Goal: Task Accomplishment & Management: Manage account settings

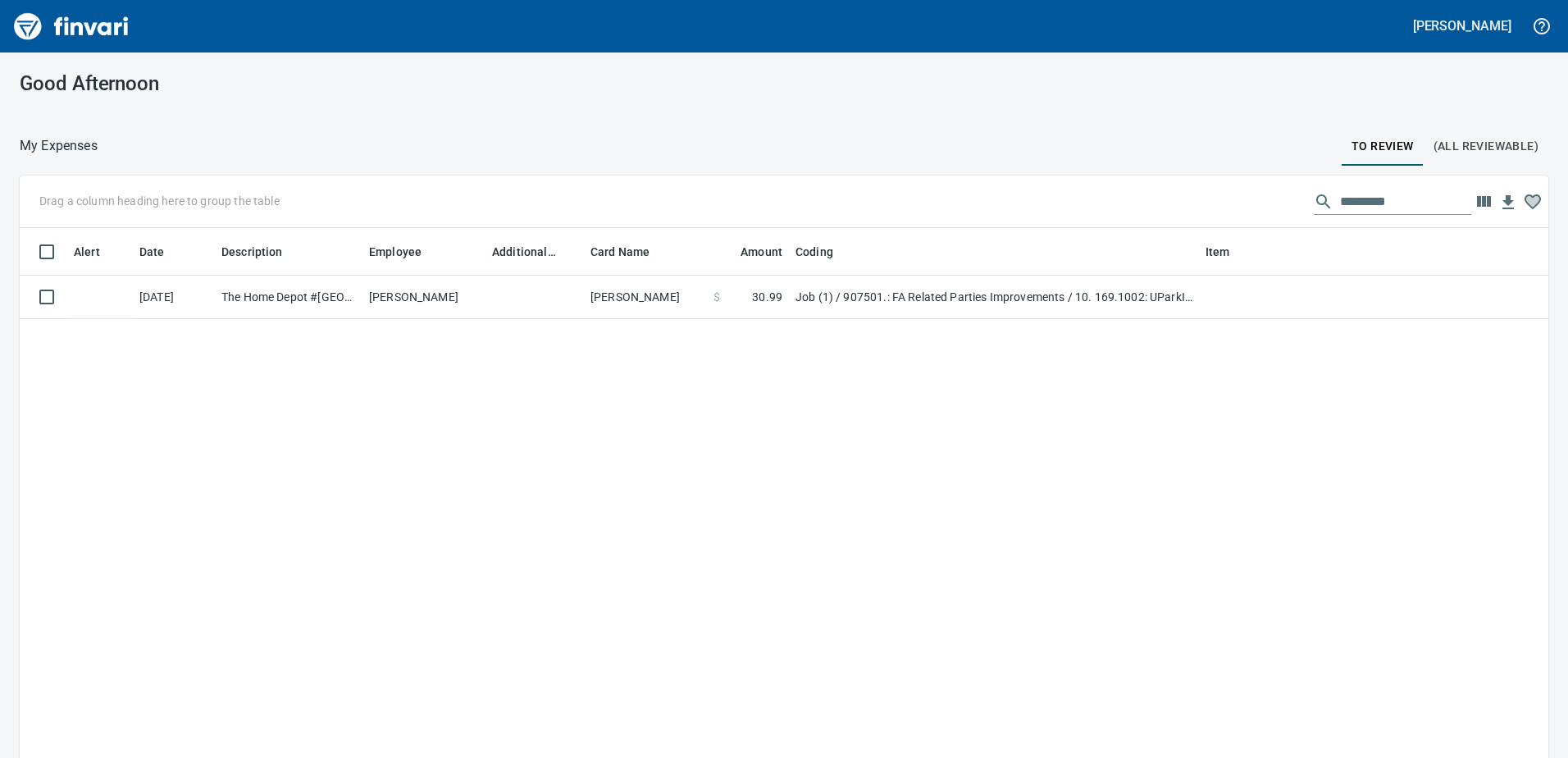
scroll to position [2, 2]
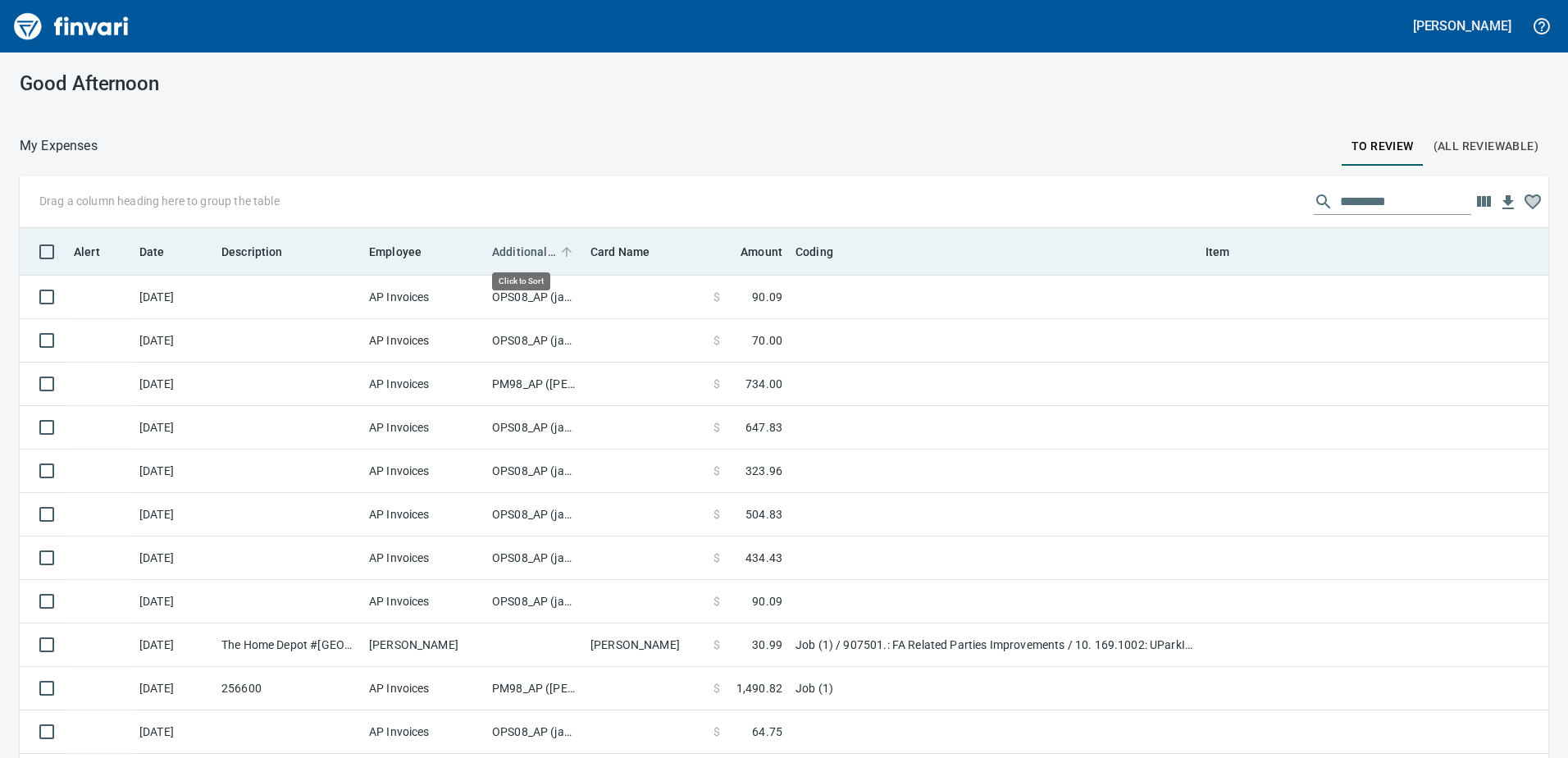
click at [527, 251] on span "Additional Reviewer" at bounding box center [524, 251] width 64 height 19
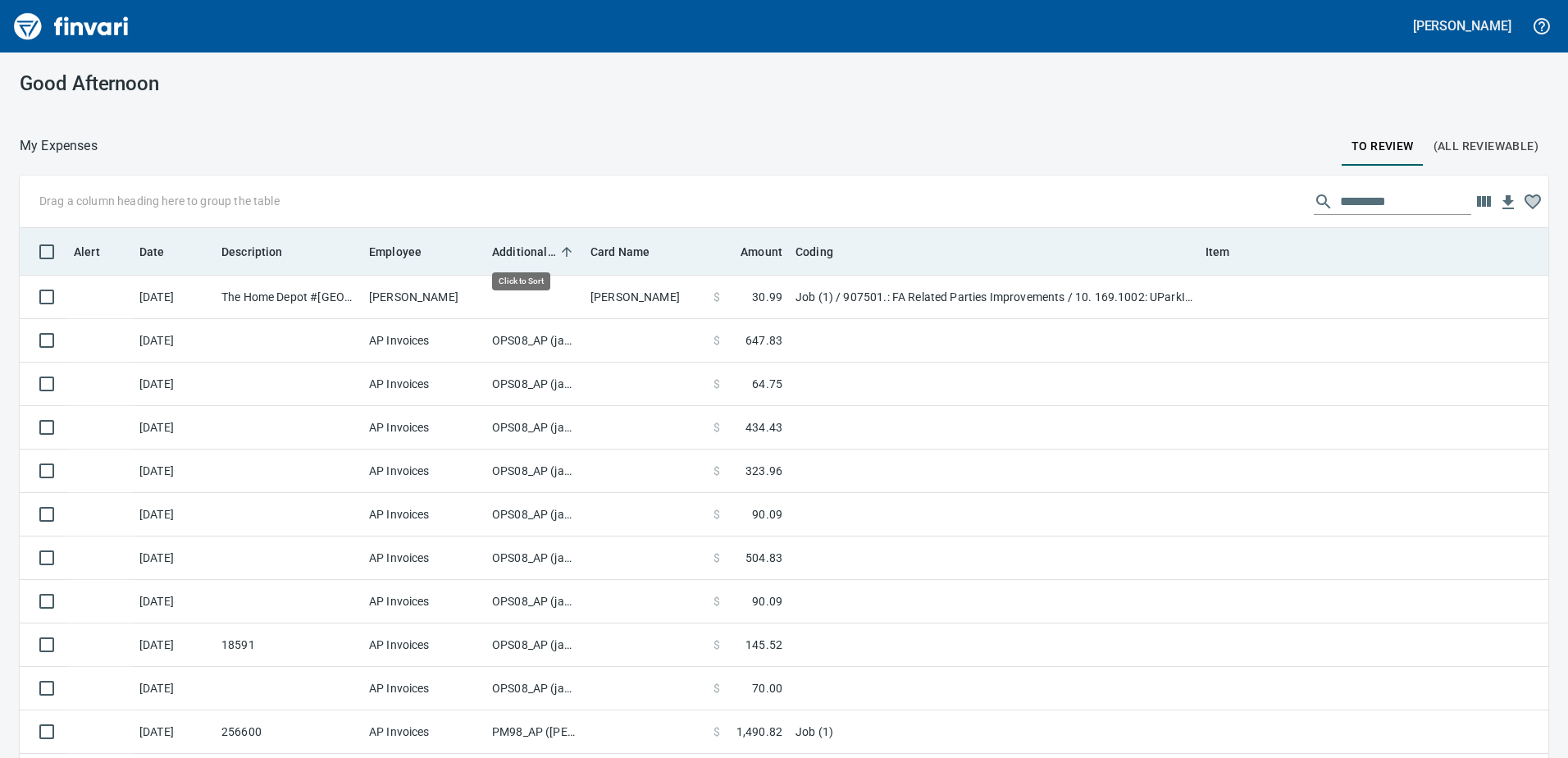
click at [527, 251] on span "Additional Reviewer" at bounding box center [524, 251] width 64 height 19
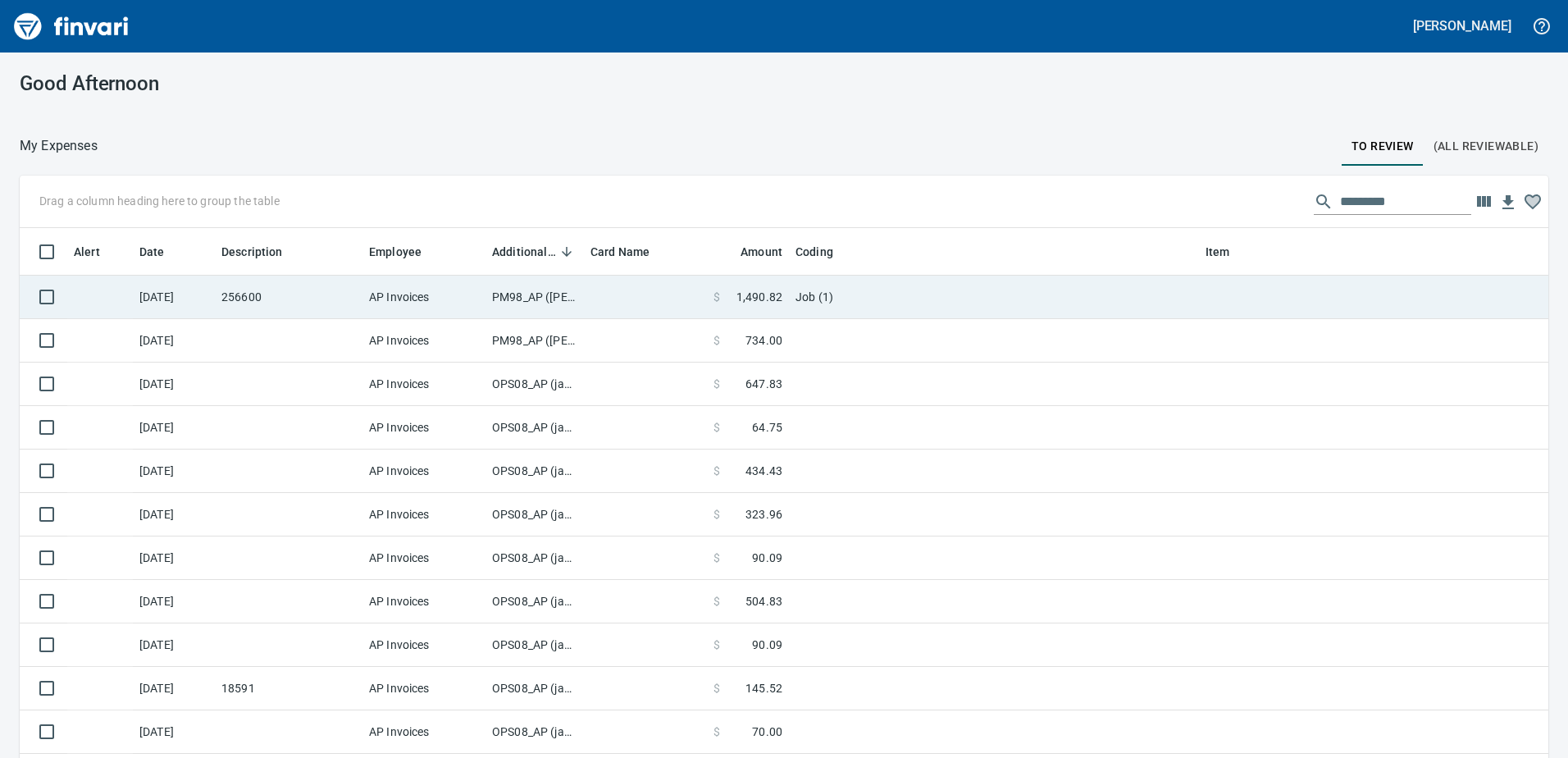
scroll to position [565, 1492]
click at [1221, 299] on td at bounding box center [1280, 297] width 164 height 44
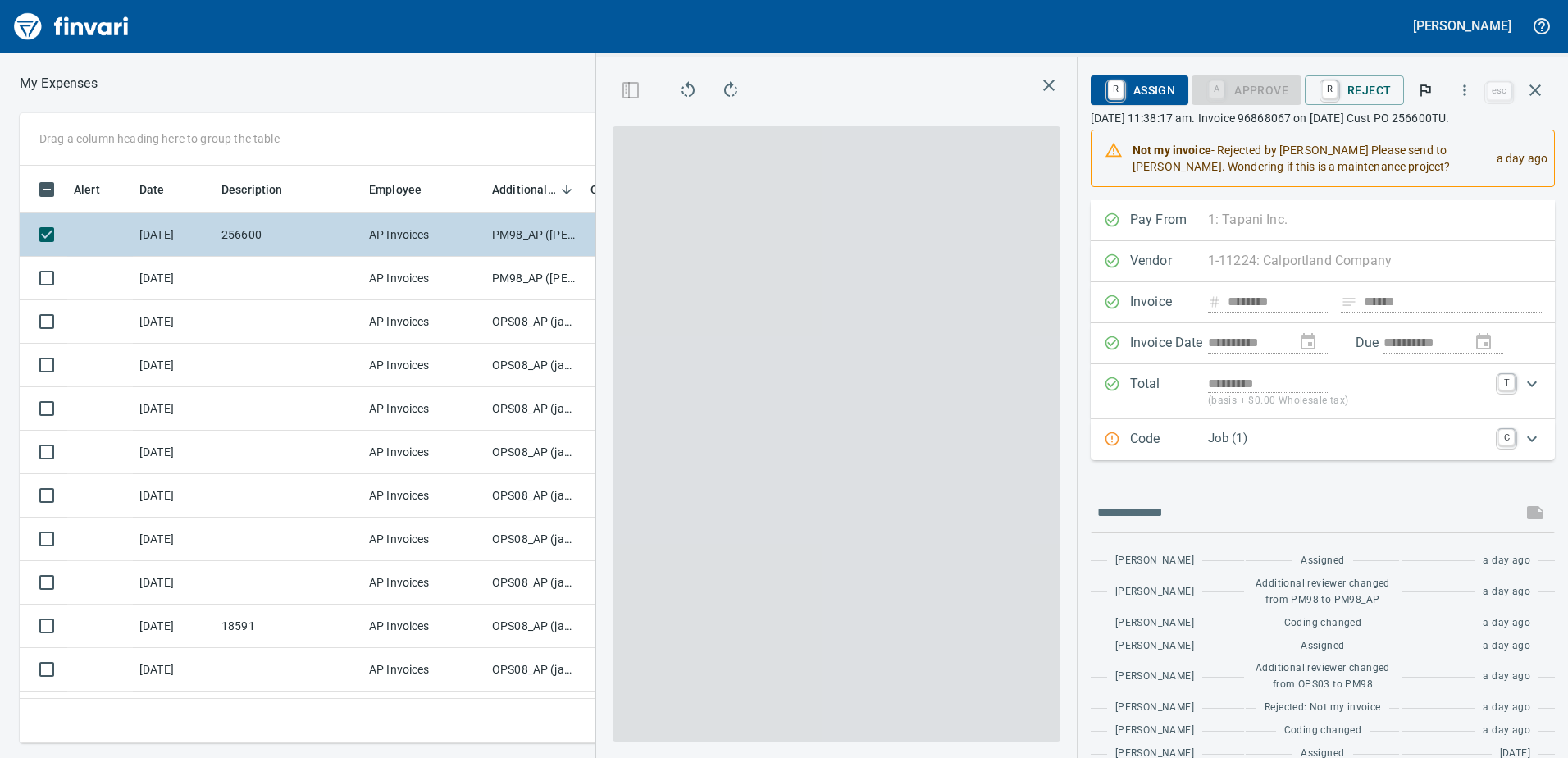
scroll to position [552, 1094]
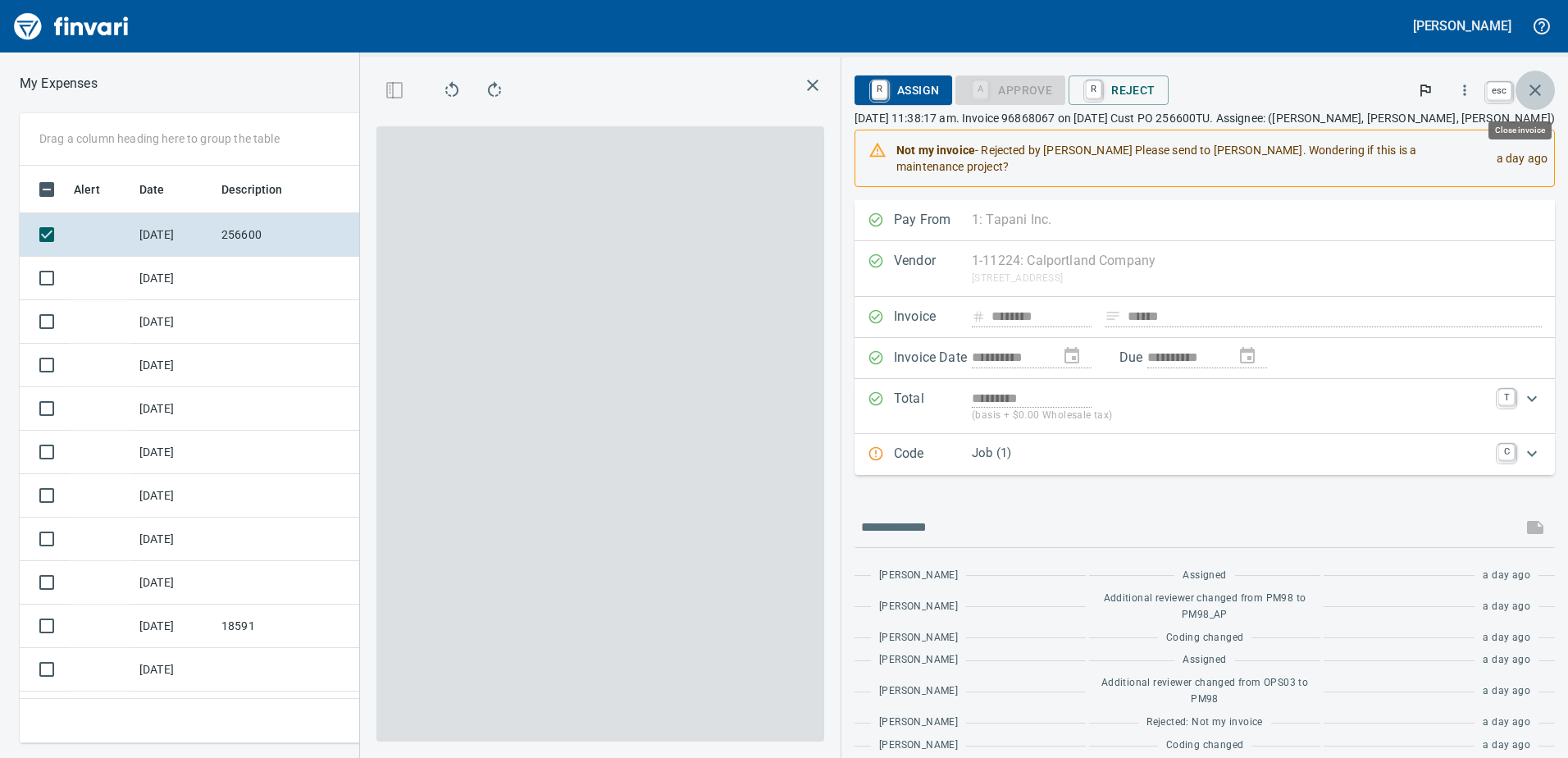
click at [1538, 88] on icon "button" at bounding box center [1534, 90] width 19 height 19
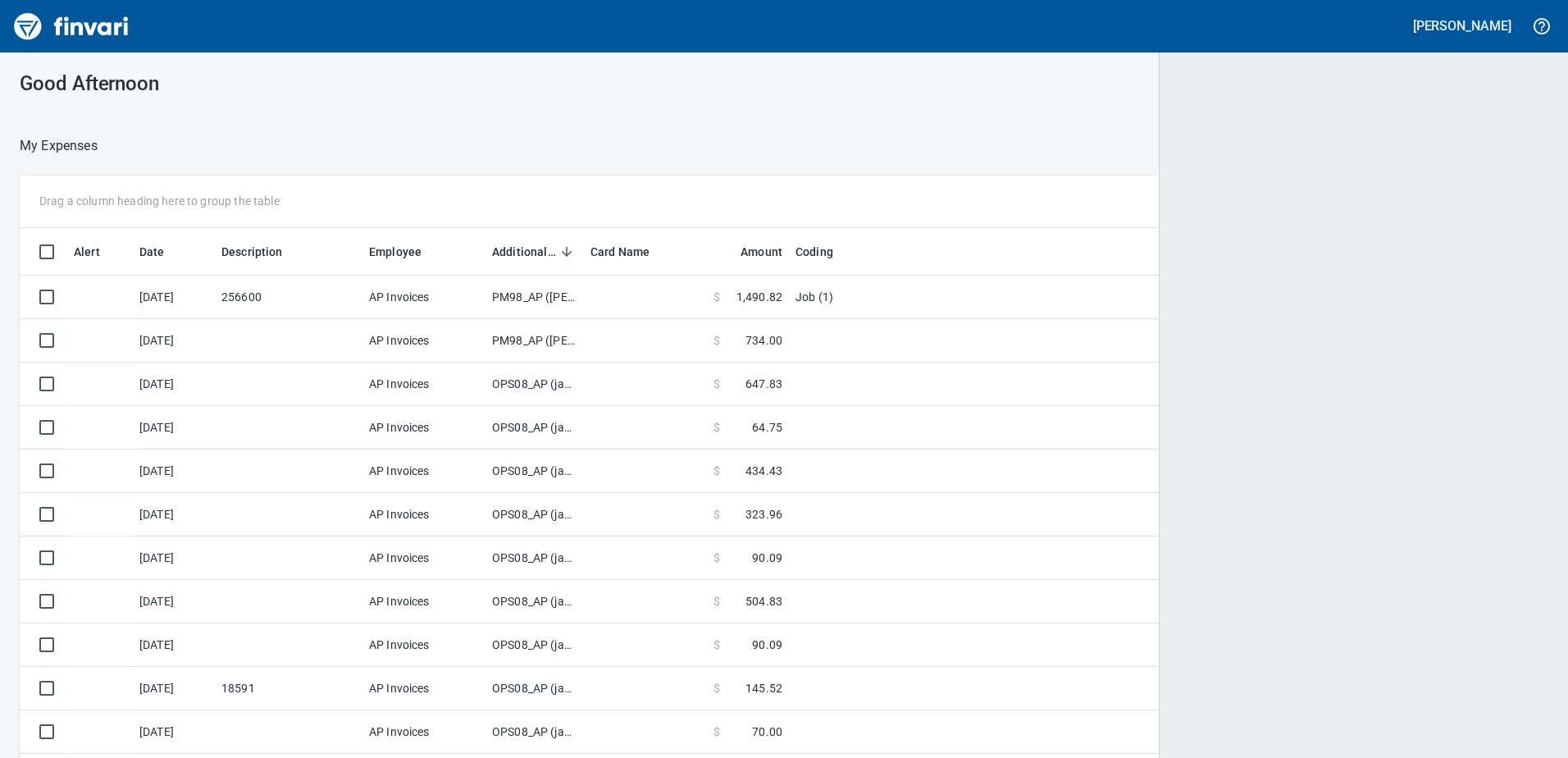
scroll to position [565, 1488]
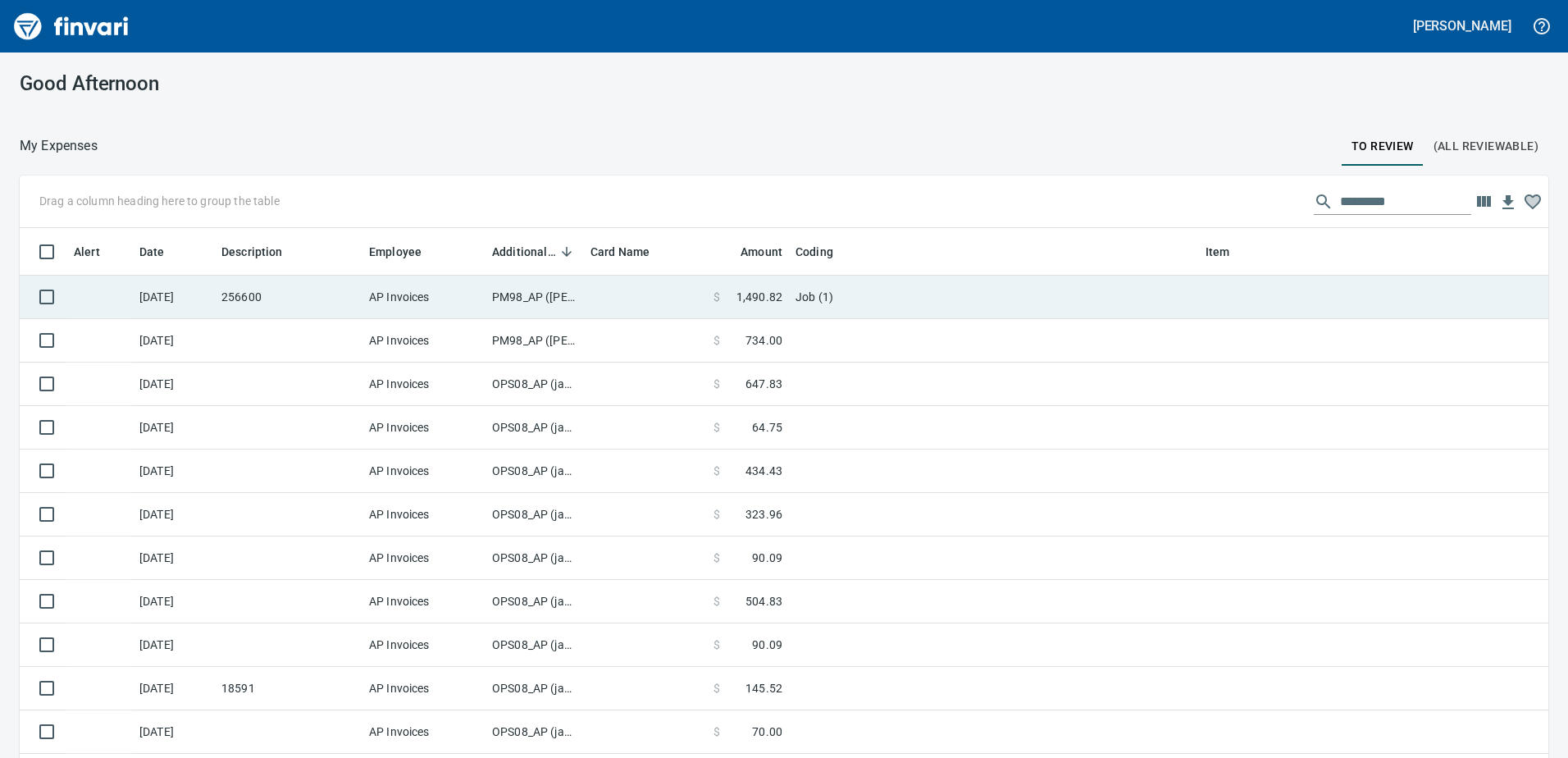
click at [547, 300] on td "PM98_AP ([PERSON_NAME], [PERSON_NAME])" at bounding box center [534, 297] width 98 height 44
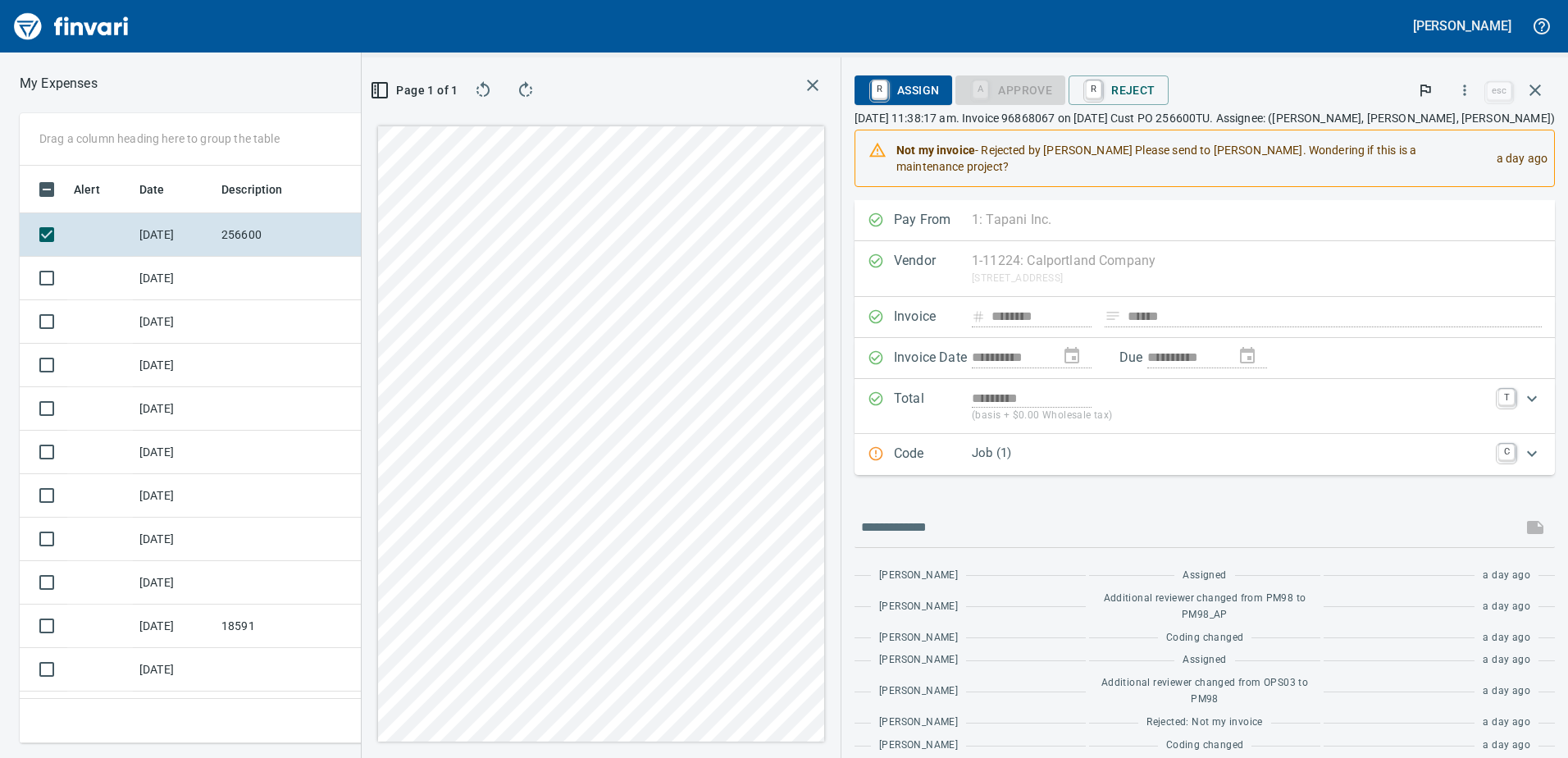
scroll to position [552, 1094]
click at [1465, 86] on icon "button" at bounding box center [1464, 90] width 3 height 11
click at [1421, 136] on span "Download" at bounding box center [1462, 137] width 158 height 19
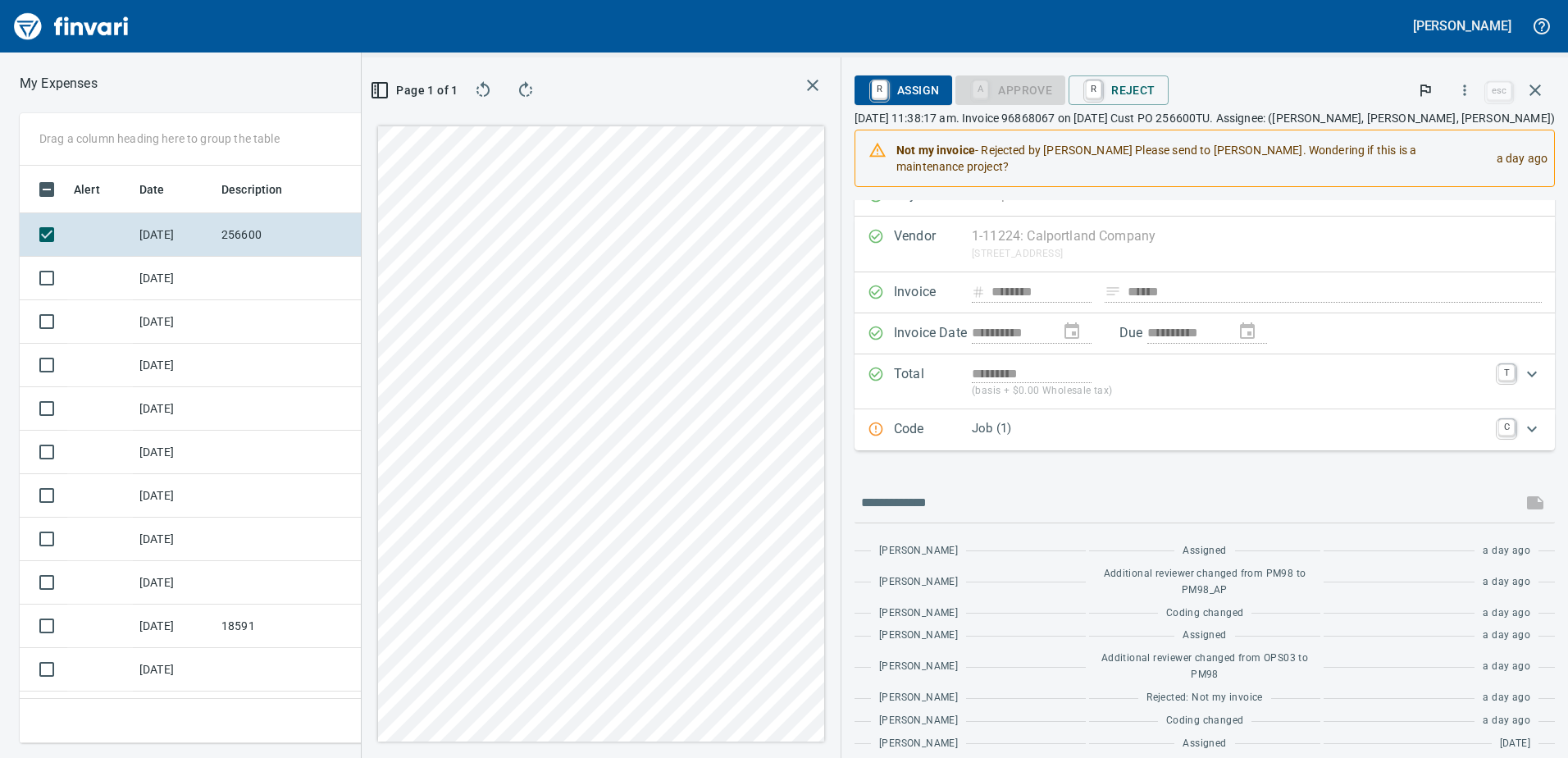
scroll to position [61, 0]
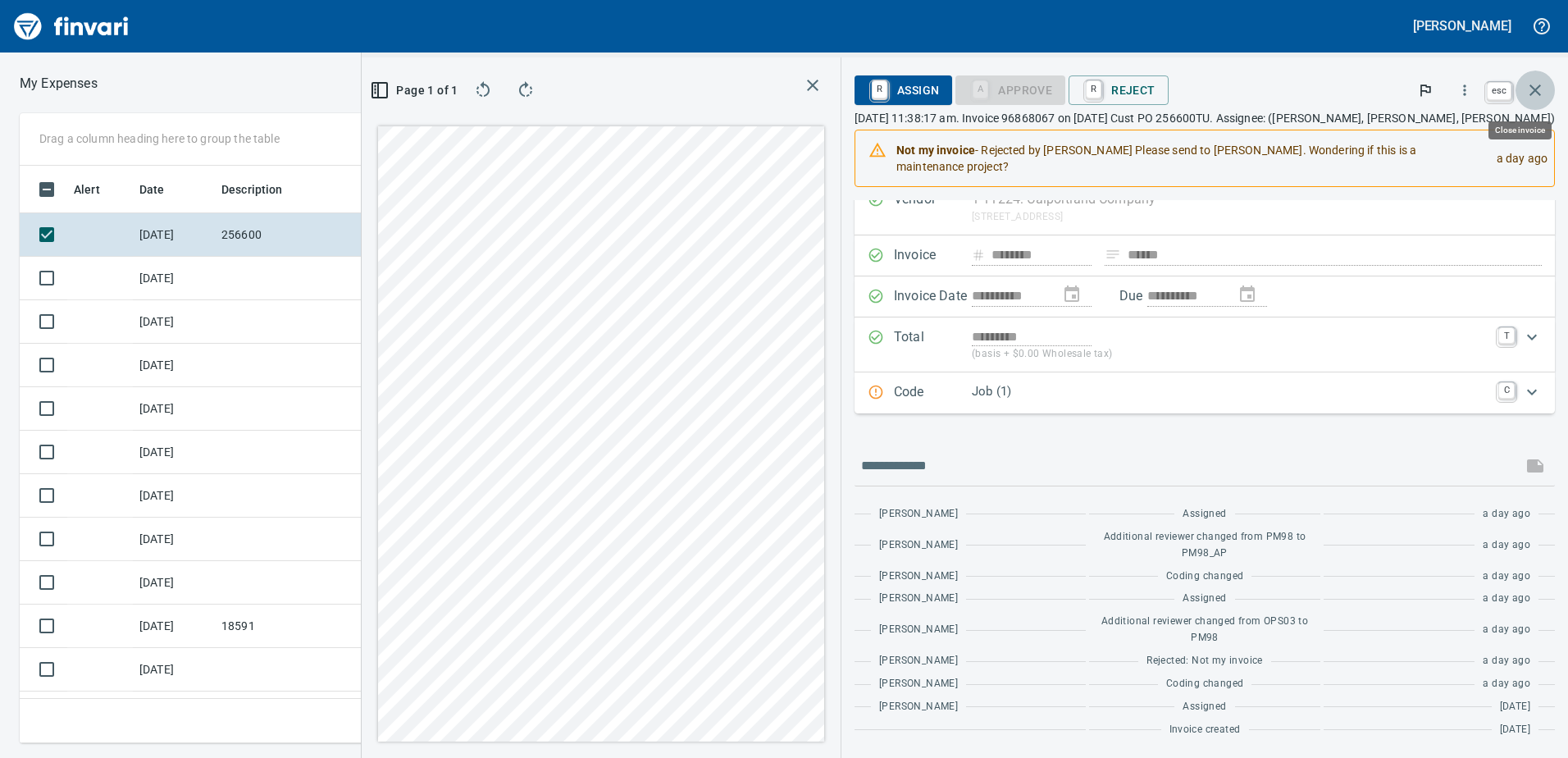
click at [1539, 93] on icon "button" at bounding box center [1534, 90] width 19 height 19
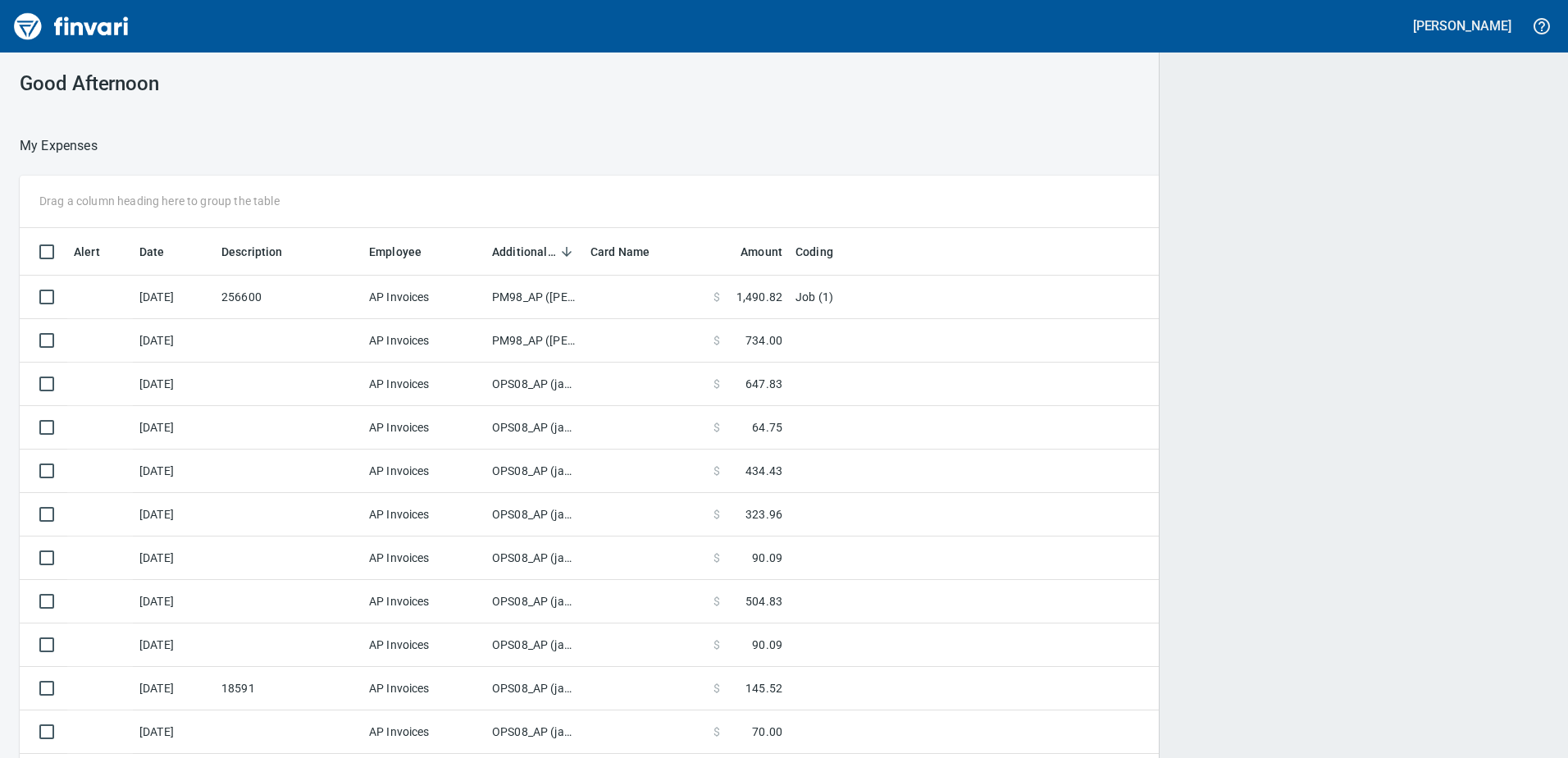
scroll to position [565, 1488]
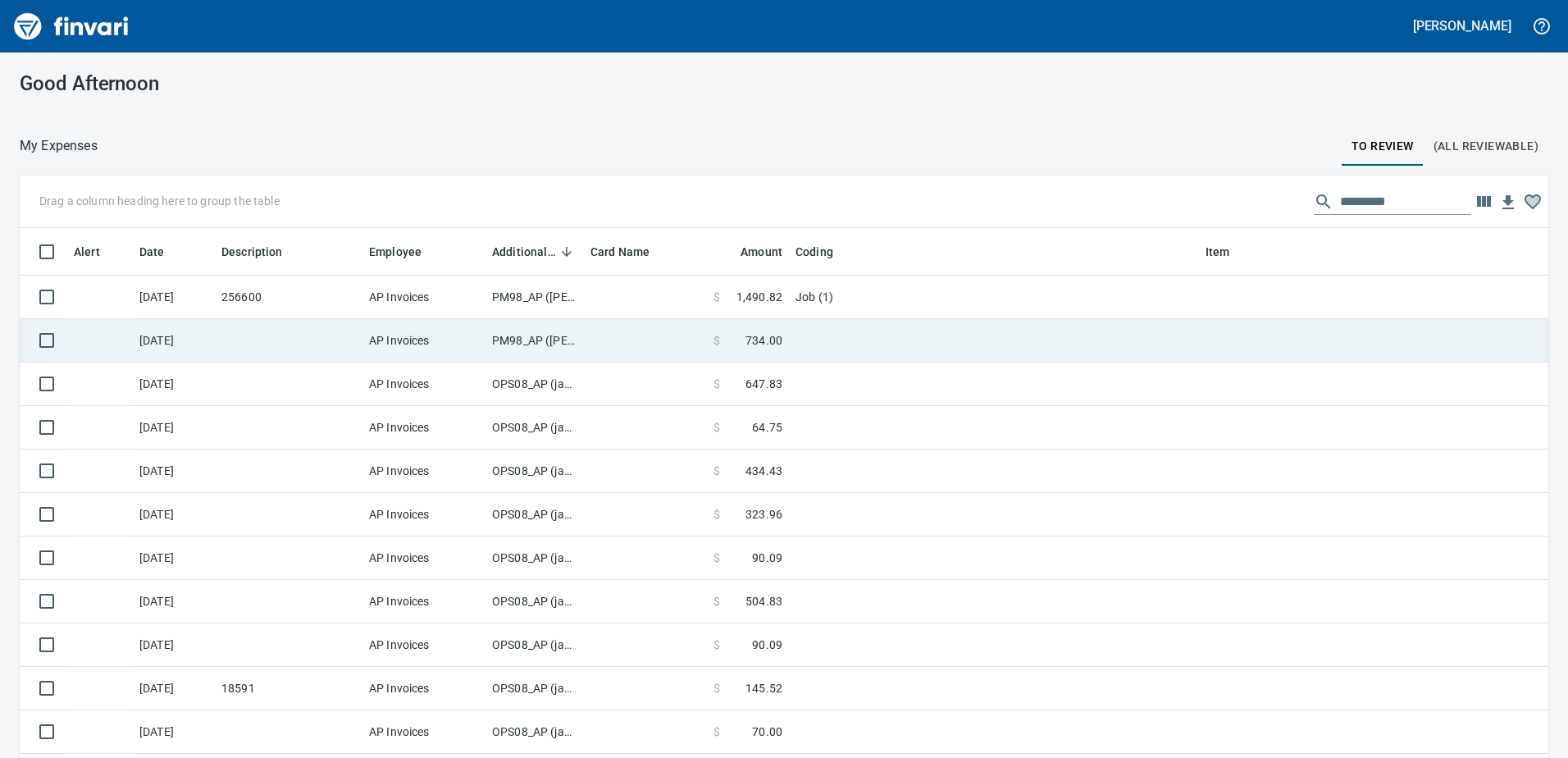
click at [508, 337] on td "PM98_AP ([PERSON_NAME], [PERSON_NAME])" at bounding box center [534, 341] width 98 height 44
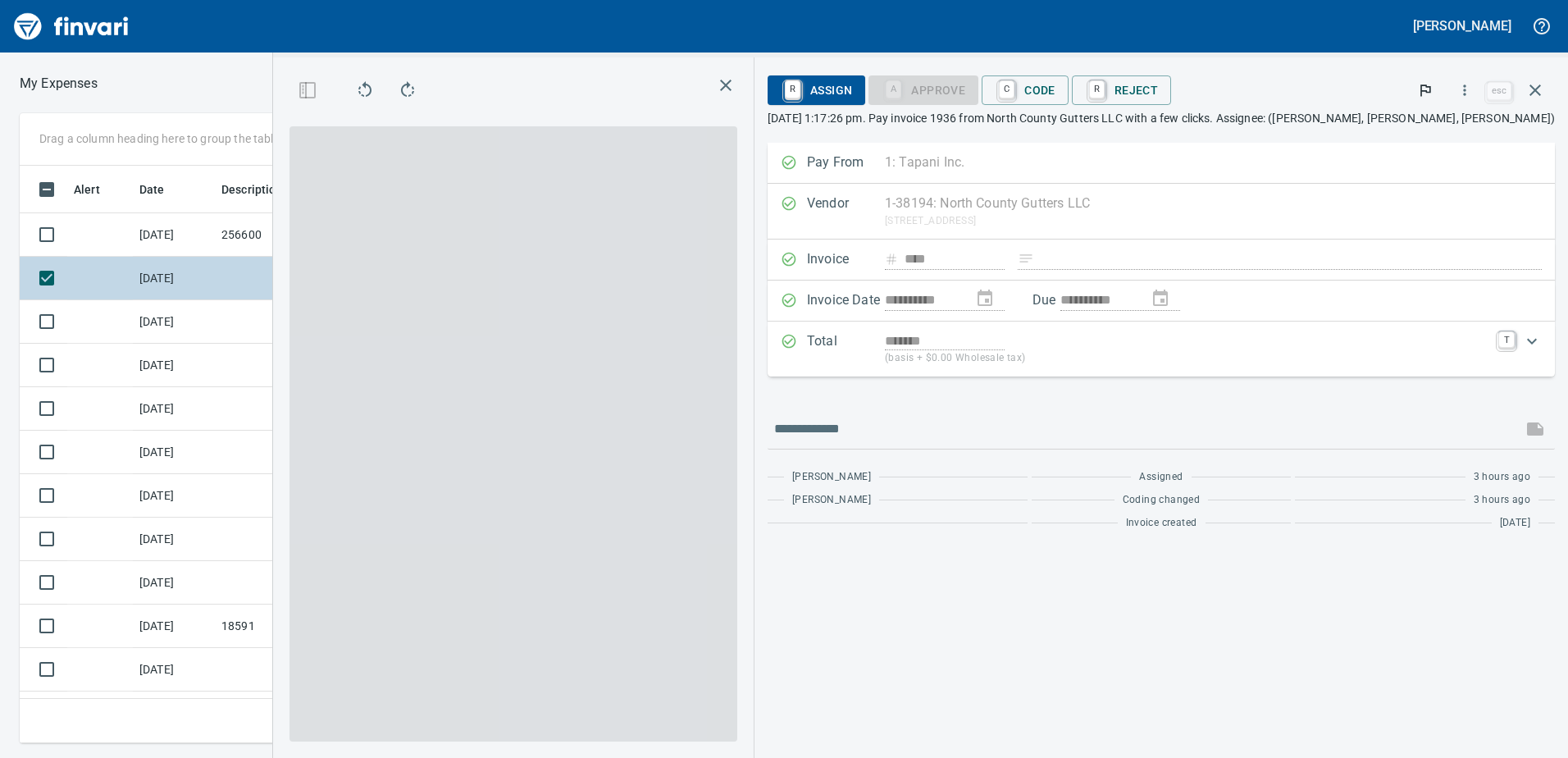
scroll to position [552, 1094]
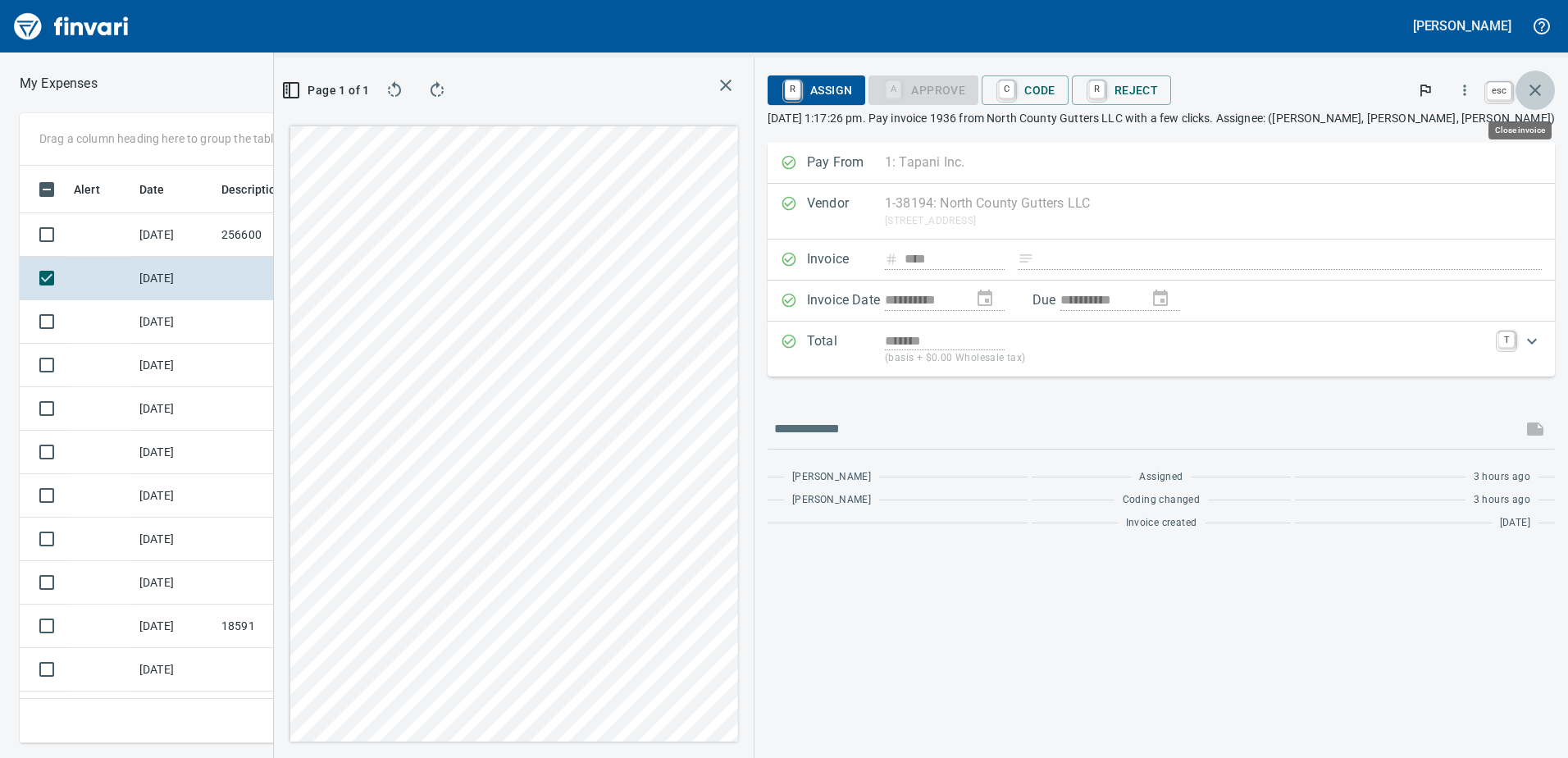
click at [1526, 90] on icon "button" at bounding box center [1534, 90] width 19 height 19
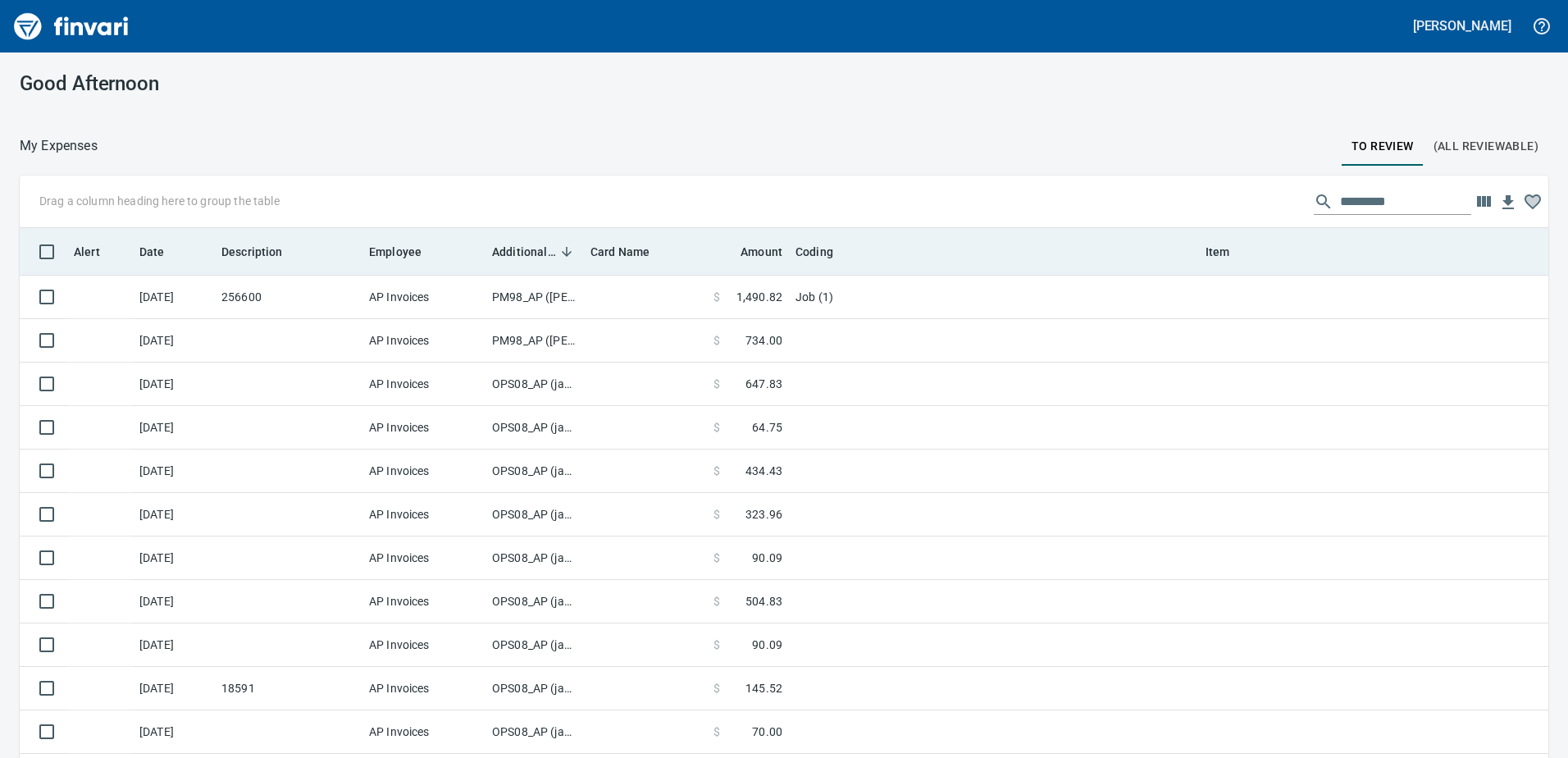
scroll to position [565, 1488]
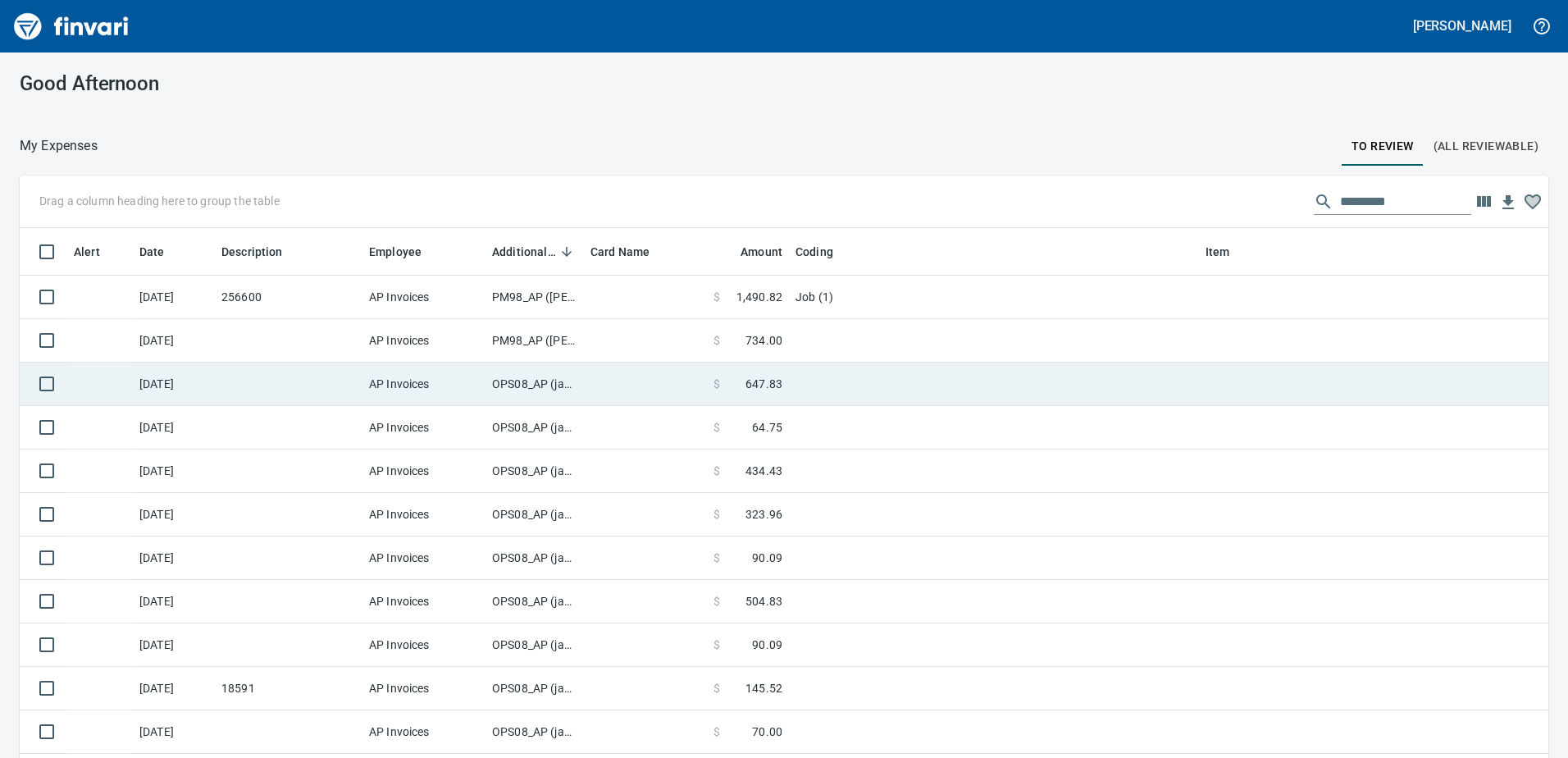
click at [513, 385] on td "OPS08_AP (janettep, samr)" at bounding box center [534, 384] width 98 height 44
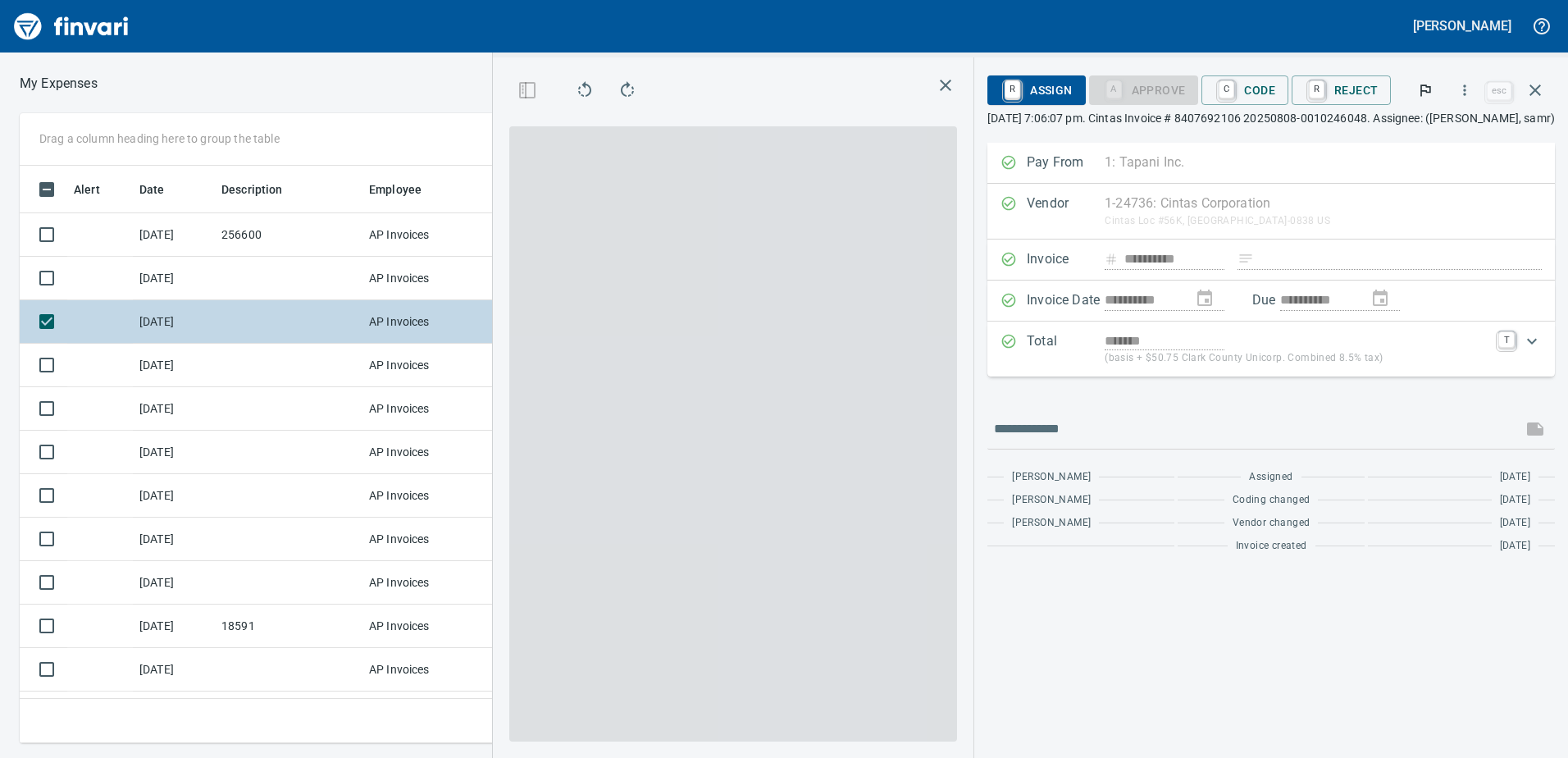
scroll to position [552, 1094]
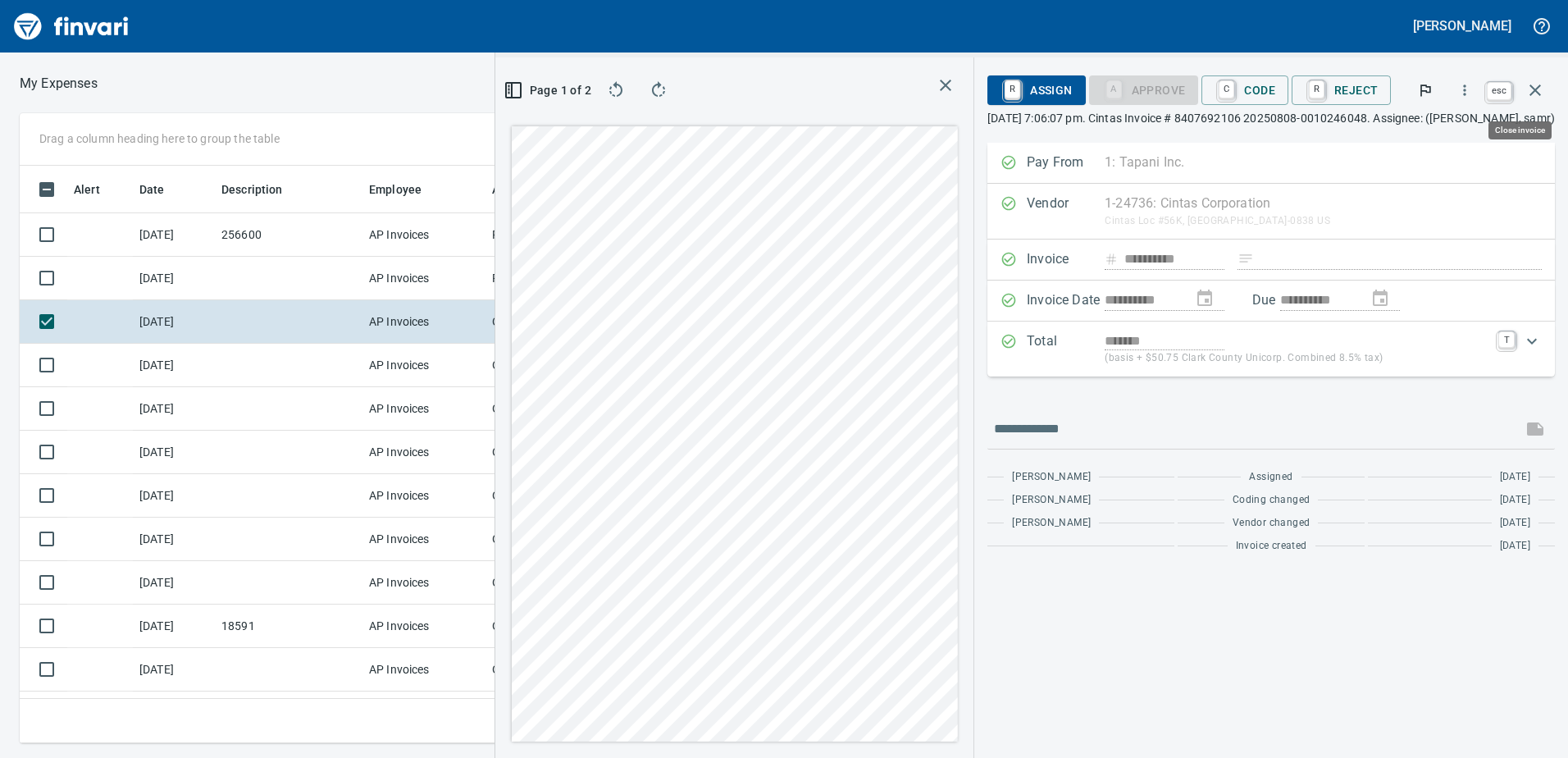
click at [1533, 87] on icon "button" at bounding box center [1534, 90] width 19 height 19
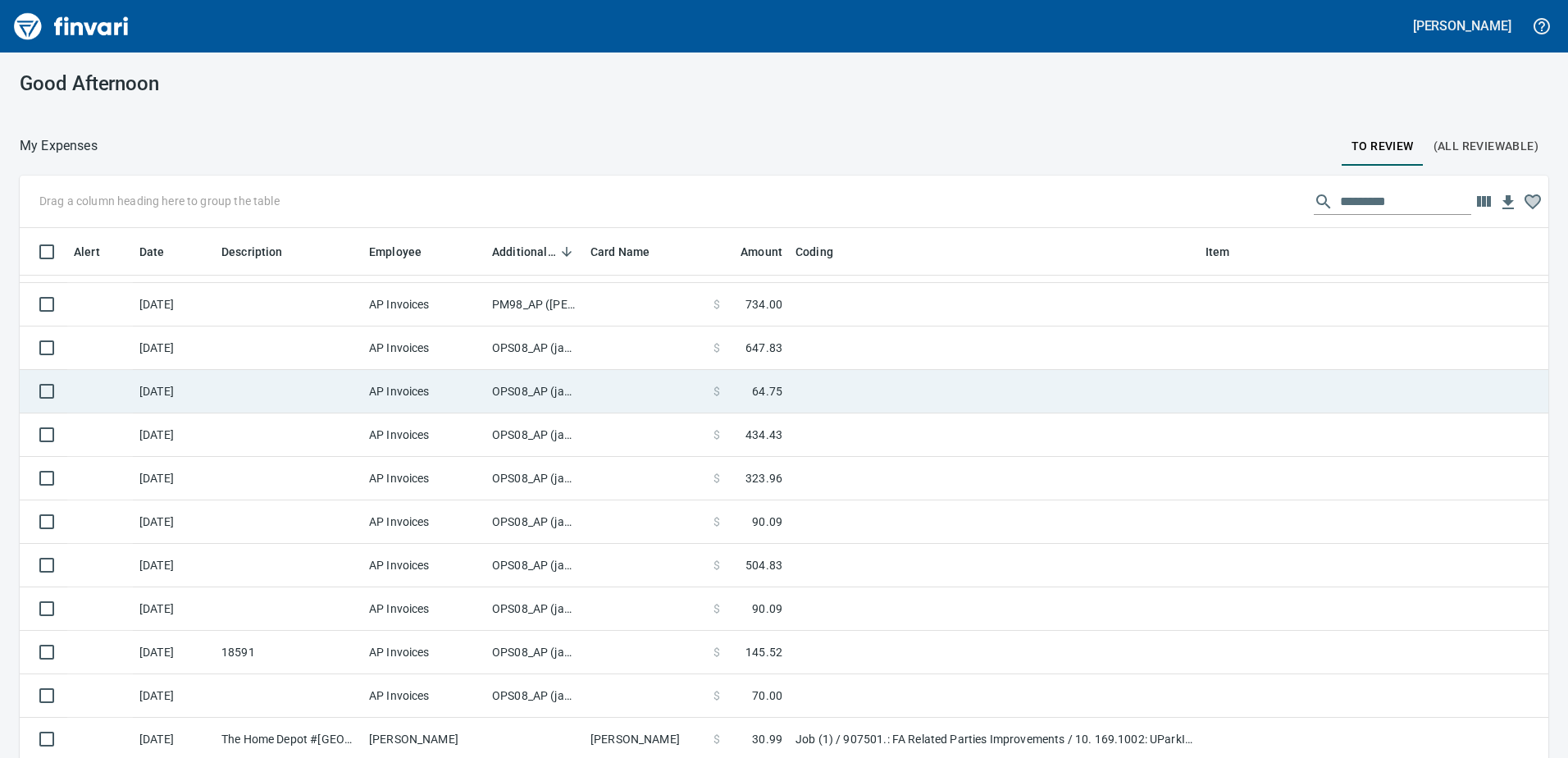
scroll to position [48, 0]
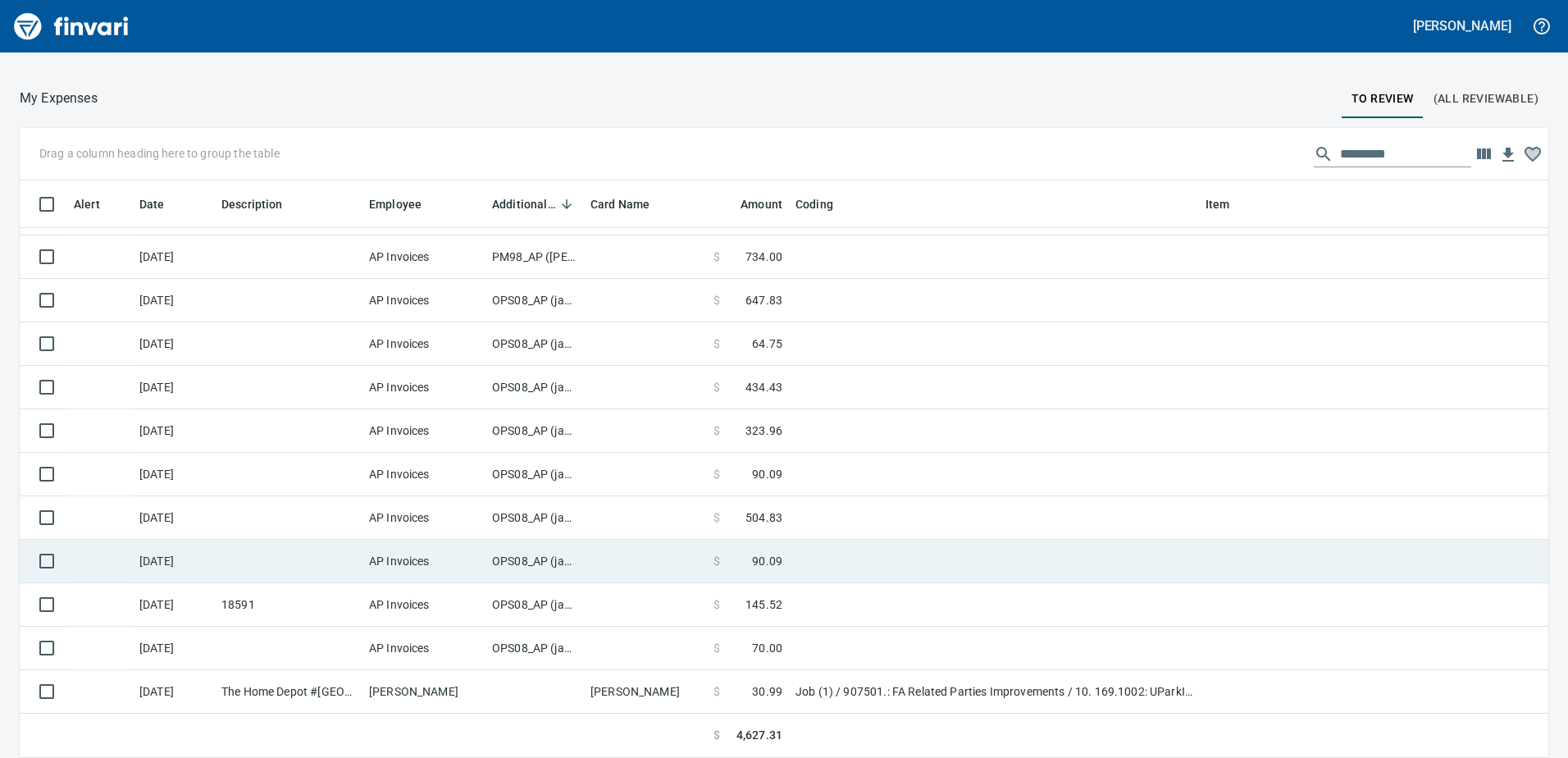
click at [532, 558] on td "OPS08_AP (janettep, samr)" at bounding box center [534, 562] width 98 height 44
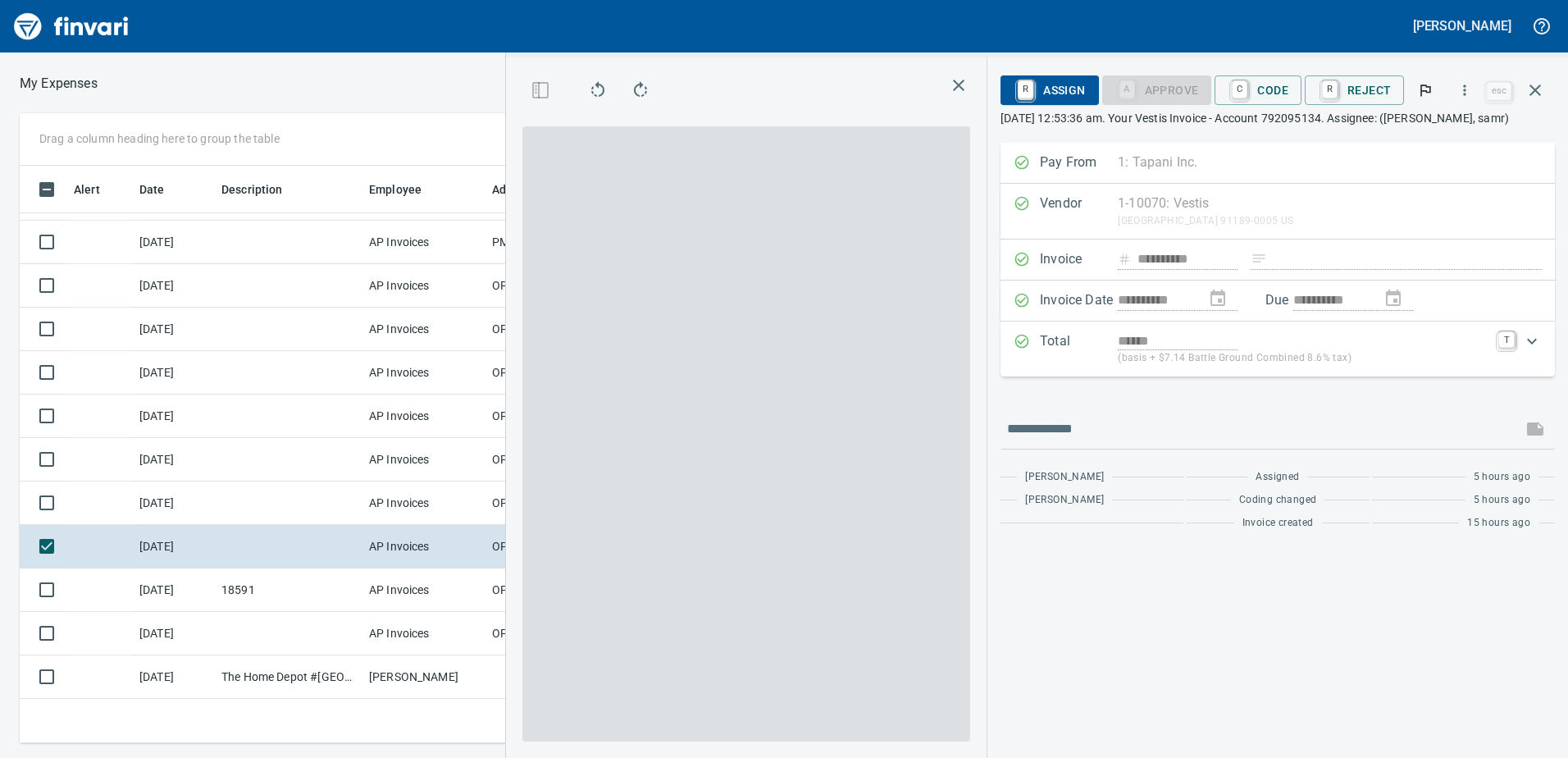
scroll to position [552, 1094]
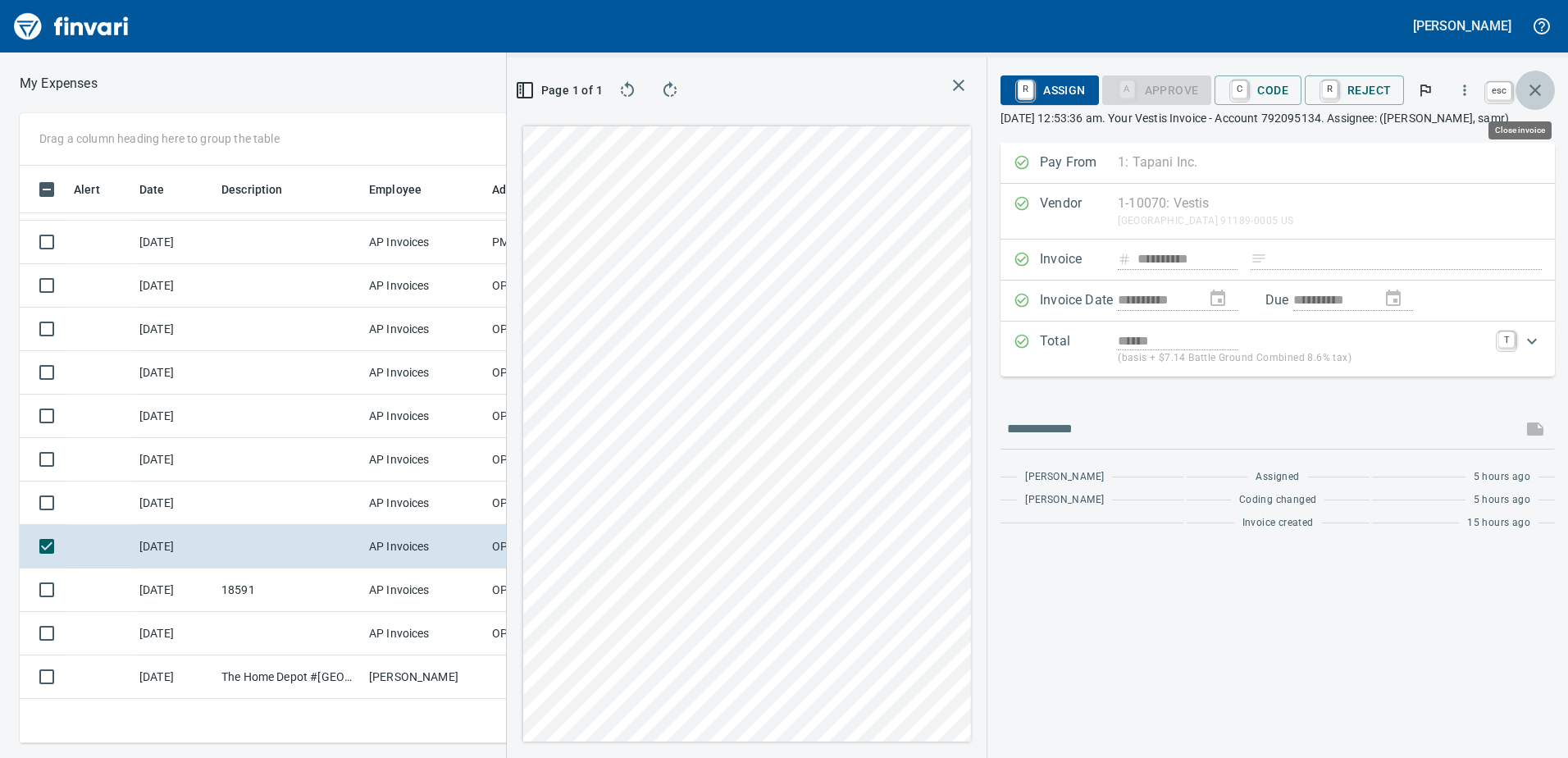
click at [1538, 85] on icon "button" at bounding box center [1534, 90] width 19 height 19
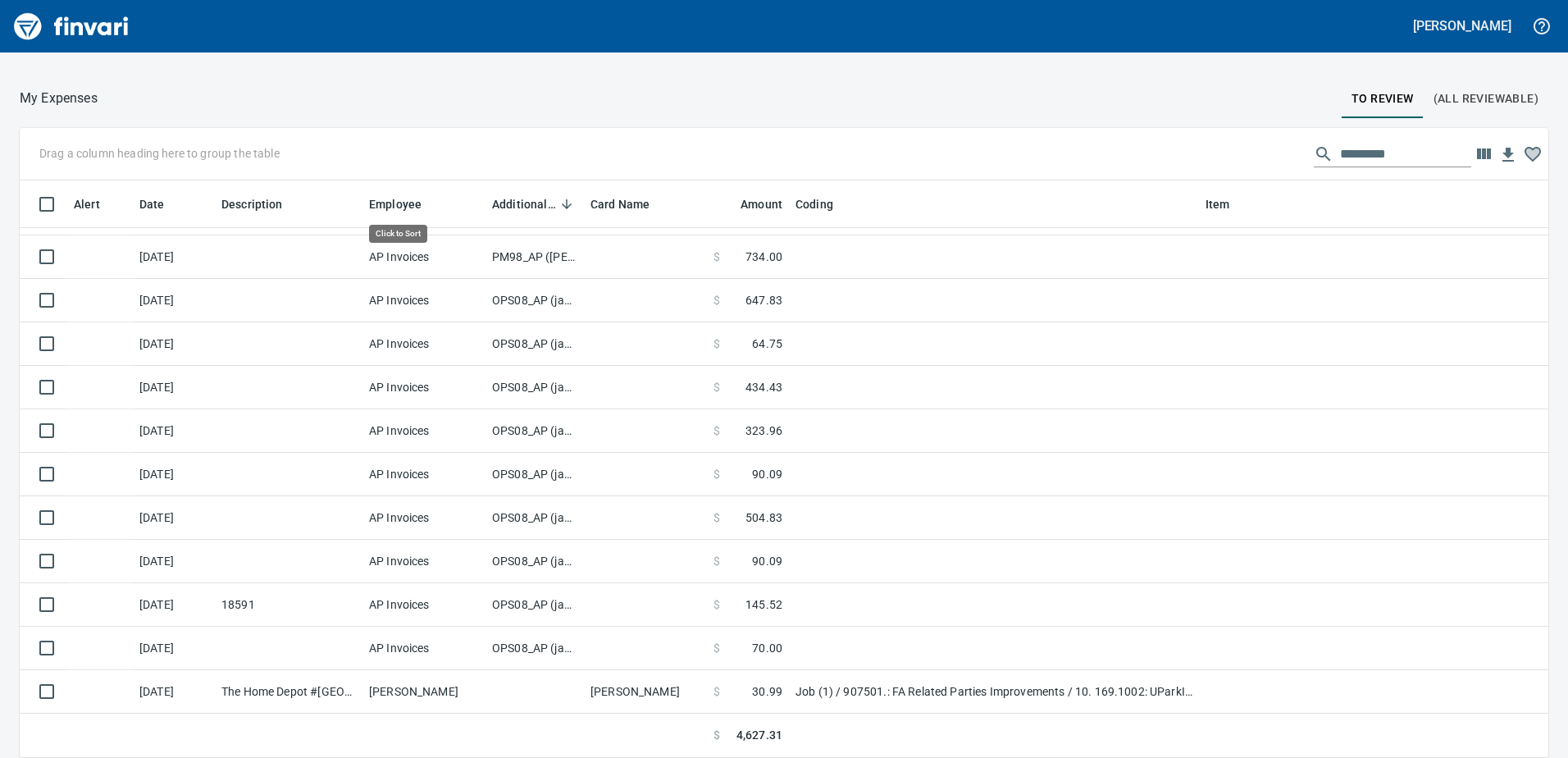
scroll to position [565, 1492]
